Goal: Transaction & Acquisition: Purchase product/service

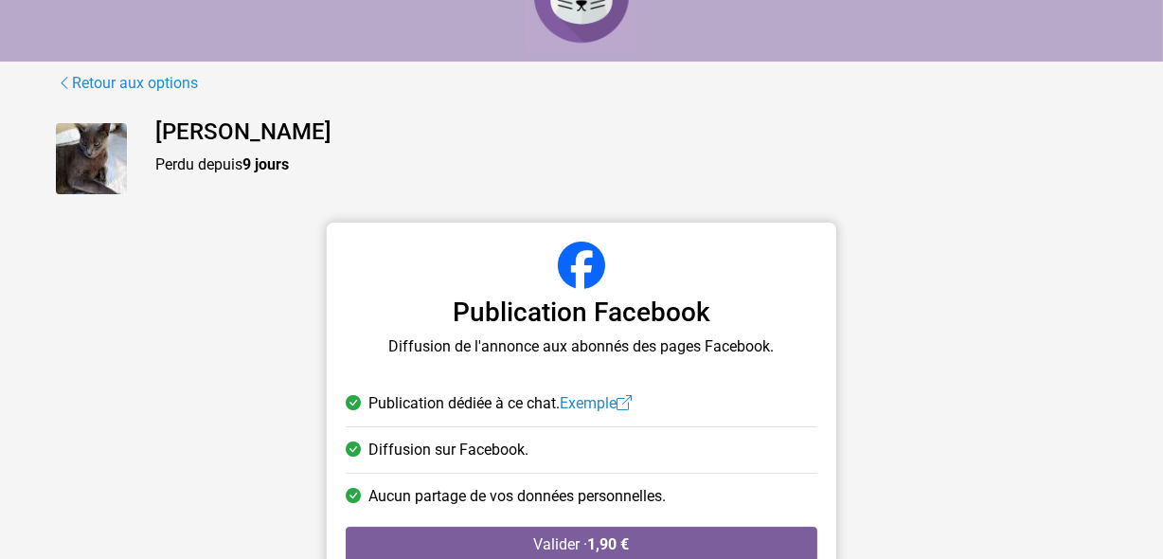
scroll to position [156, 0]
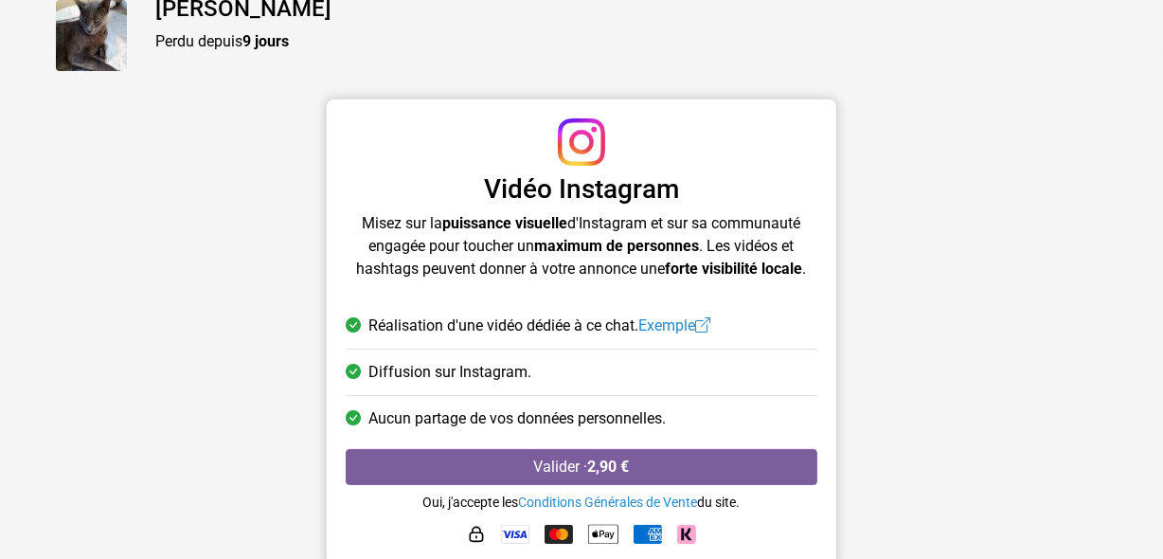
scroll to position [202, 0]
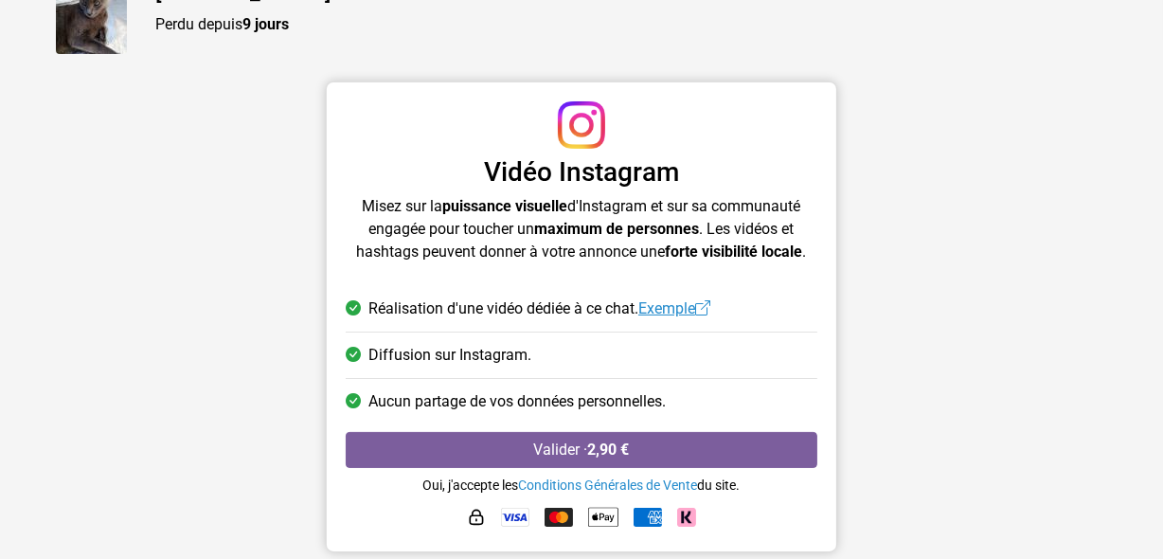
click at [684, 309] on link "Exemple" at bounding box center [674, 308] width 72 height 18
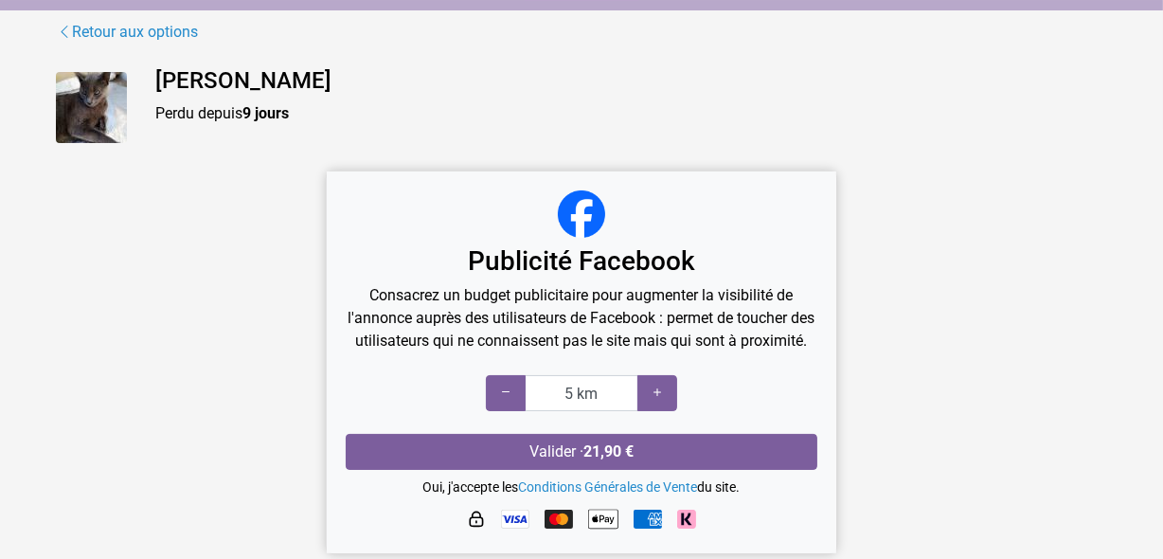
scroll to position [137, 0]
